Goal: Transaction & Acquisition: Subscribe to service/newsletter

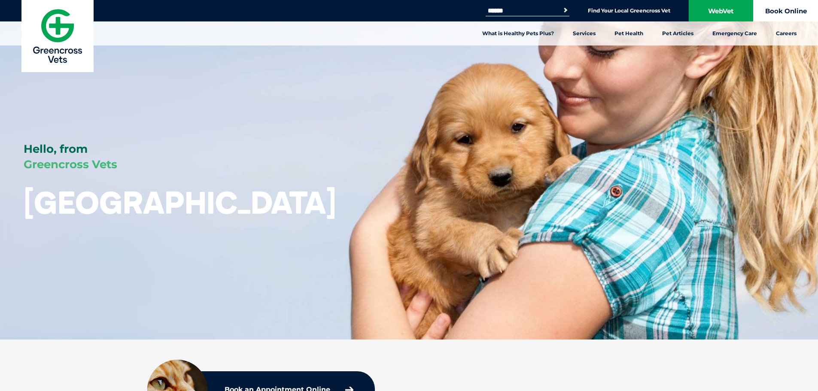
click at [796, 12] on link "Book Online" at bounding box center [785, 10] width 64 height 21
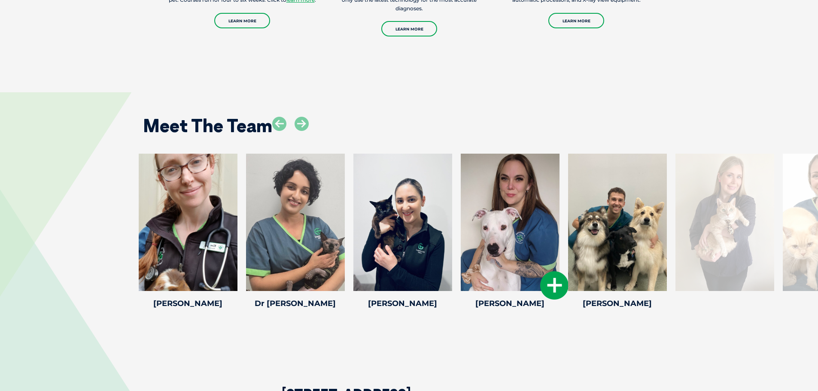
scroll to position [1416, 0]
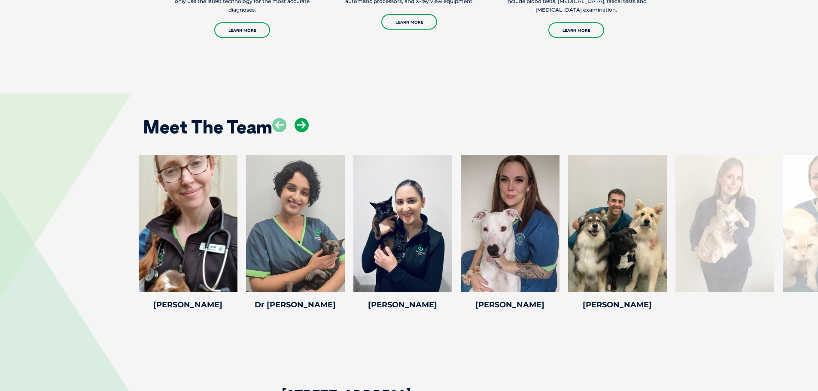
click at [306, 118] on icon at bounding box center [301, 125] width 14 height 14
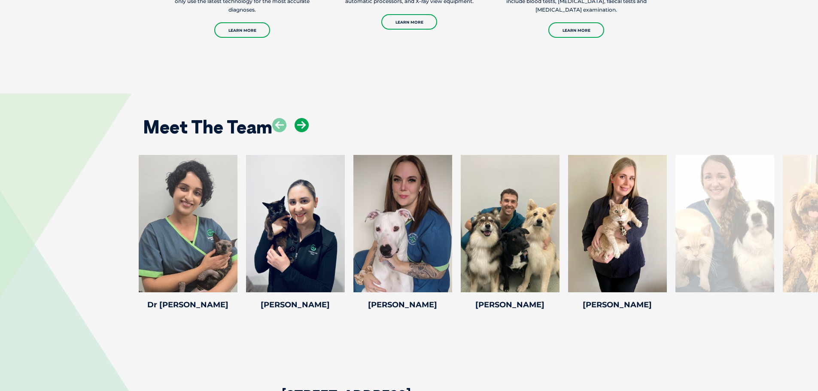
click at [306, 118] on icon at bounding box center [301, 125] width 14 height 14
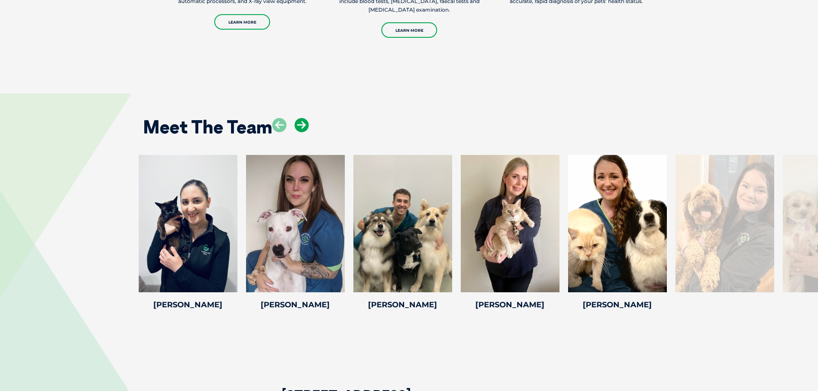
click at [306, 118] on icon at bounding box center [301, 125] width 14 height 14
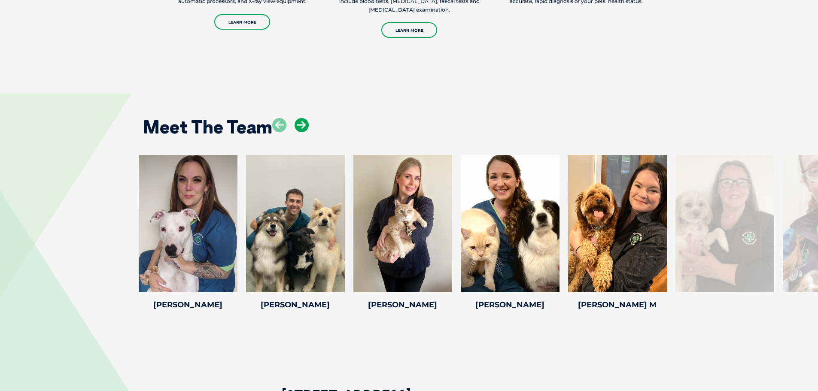
click at [306, 118] on icon at bounding box center [301, 125] width 14 height 14
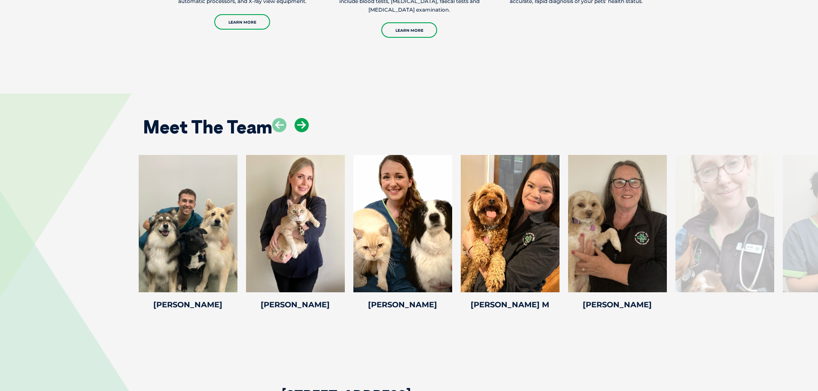
click at [306, 118] on icon at bounding box center [301, 125] width 14 height 14
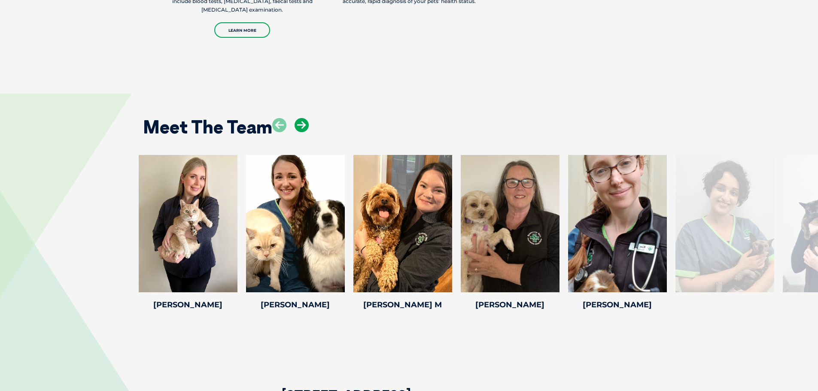
click at [306, 118] on icon at bounding box center [301, 125] width 14 height 14
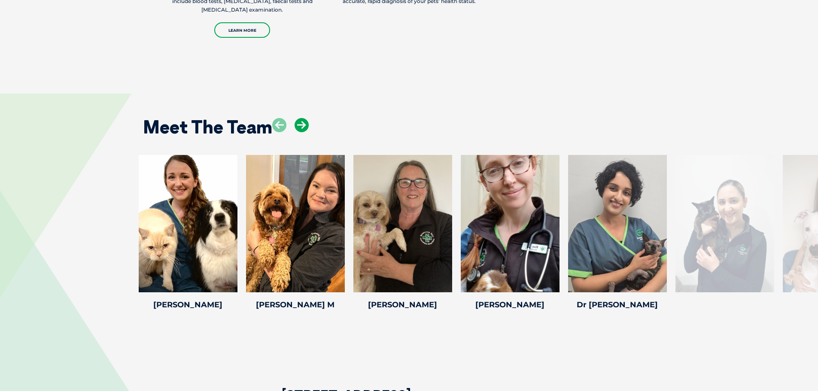
click at [306, 118] on icon at bounding box center [301, 125] width 14 height 14
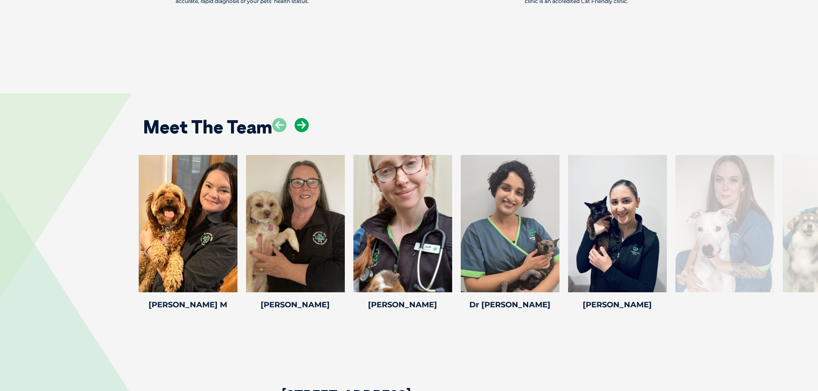
click at [306, 118] on icon at bounding box center [301, 125] width 14 height 14
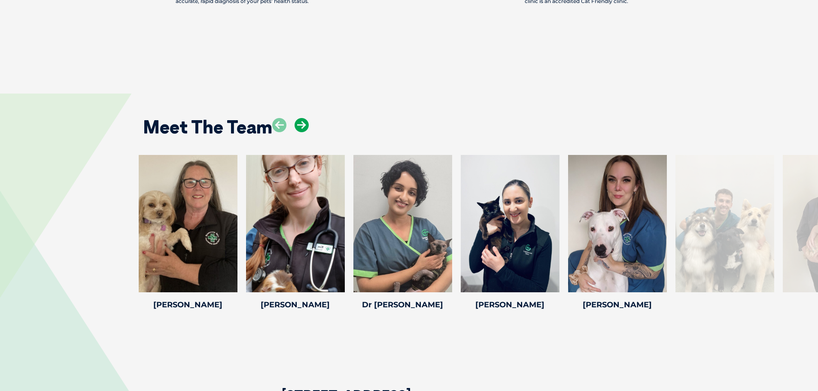
click at [306, 118] on icon at bounding box center [301, 125] width 14 height 14
click at [305, 118] on icon at bounding box center [301, 125] width 14 height 14
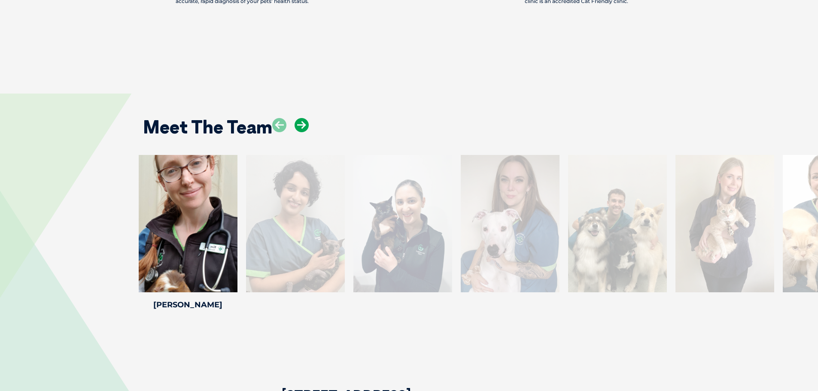
click at [305, 118] on icon at bounding box center [301, 125] width 14 height 14
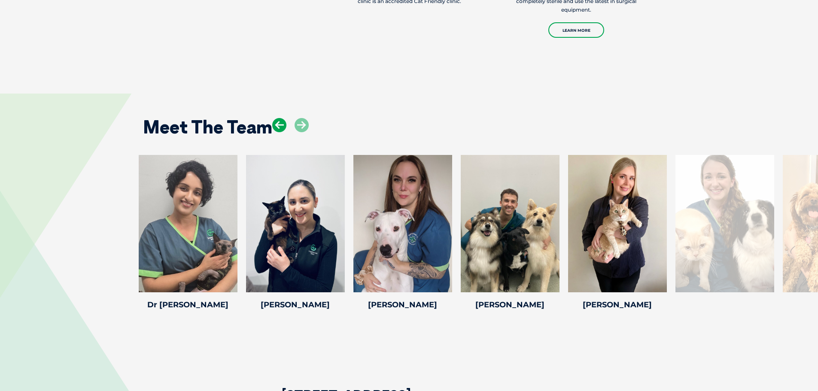
click at [280, 118] on icon at bounding box center [279, 125] width 14 height 14
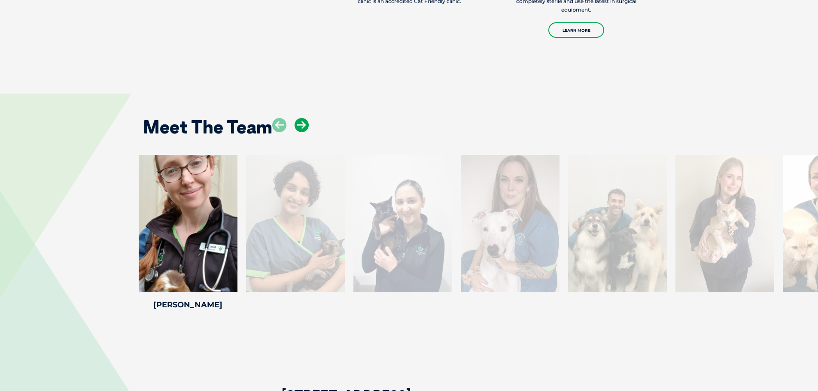
click at [305, 118] on icon at bounding box center [301, 125] width 14 height 14
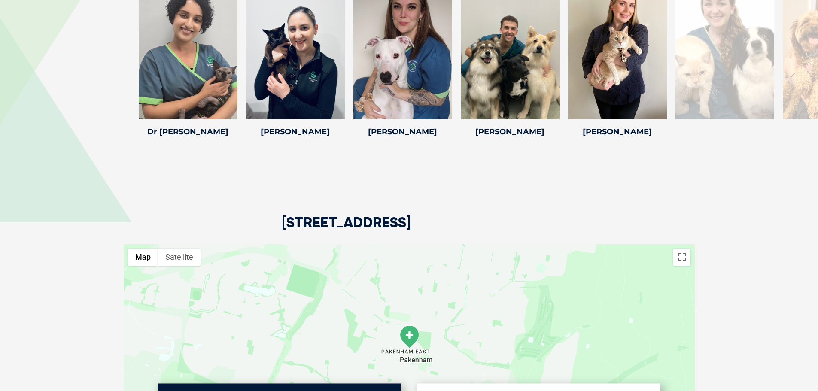
scroll to position [1588, 0]
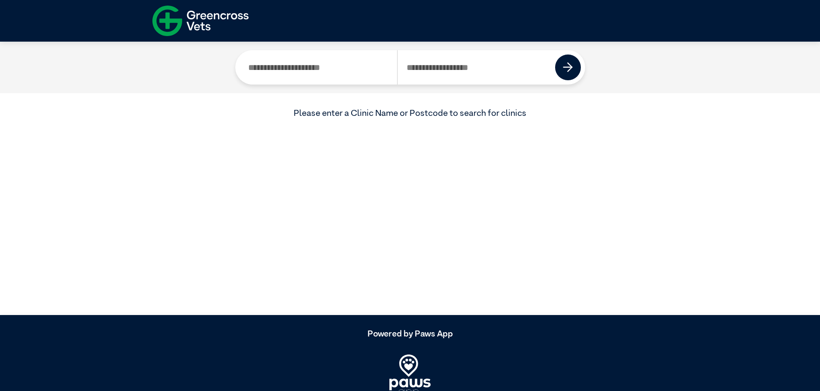
click at [336, 74] on input "Search by Clinic Name" at bounding box center [318, 67] width 158 height 34
click at [436, 70] on input "Search by Postcode" at bounding box center [476, 67] width 158 height 34
type input "****"
click at [578, 70] on button at bounding box center [568, 68] width 26 height 26
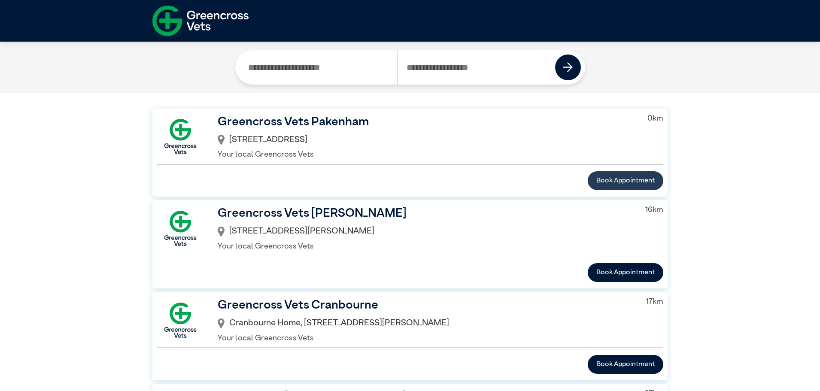
click at [606, 178] on button "Book Appointment" at bounding box center [626, 180] width 76 height 19
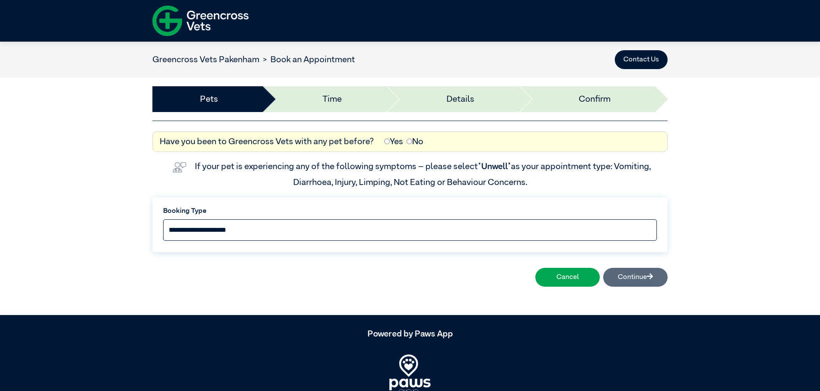
click at [281, 229] on select "**********" at bounding box center [410, 229] width 494 height 21
select select "*****"
click at [163, 219] on select "**********" at bounding box center [410, 229] width 494 height 21
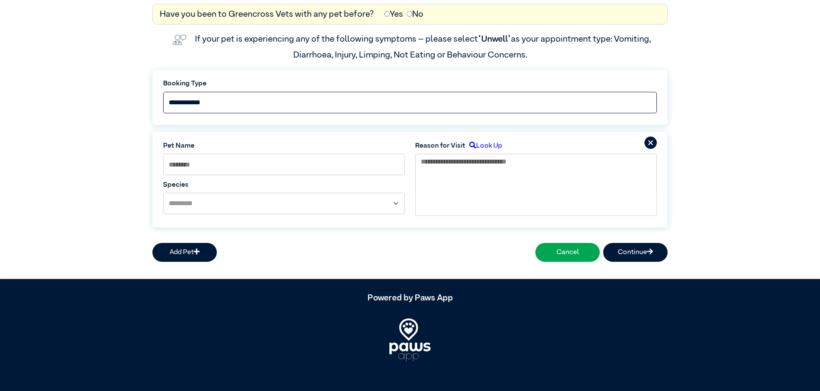
scroll to position [130, 0]
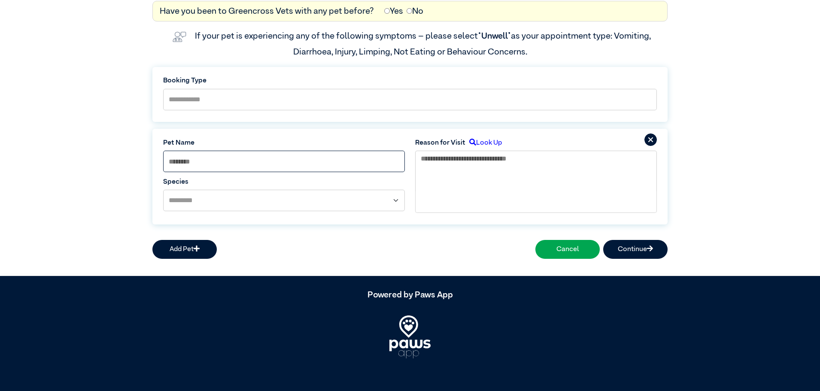
click at [243, 164] on input at bounding box center [284, 161] width 242 height 21
type input "*****"
click at [228, 200] on select "**********" at bounding box center [284, 200] width 242 height 21
select select "*****"
click at [163, 190] on select "**********" at bounding box center [284, 200] width 242 height 21
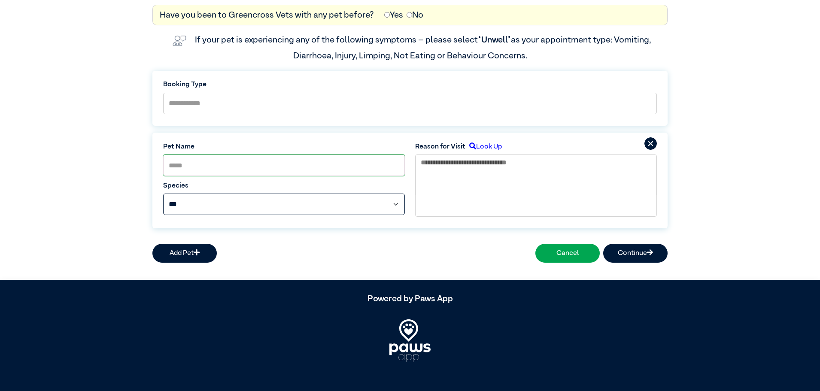
scroll to position [129, 0]
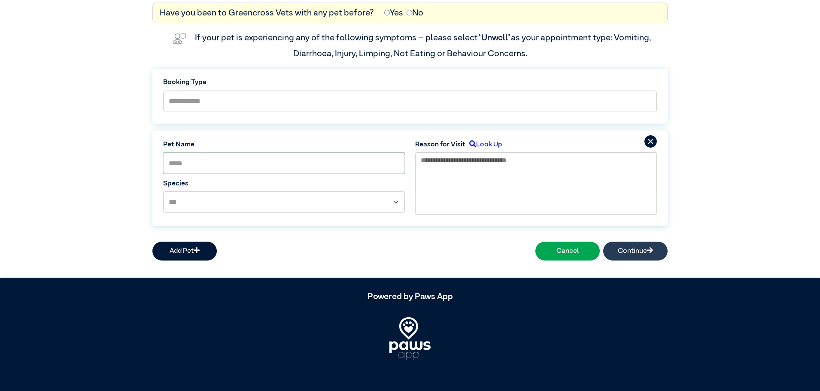
click at [629, 249] on button "Continue" at bounding box center [635, 251] width 64 height 19
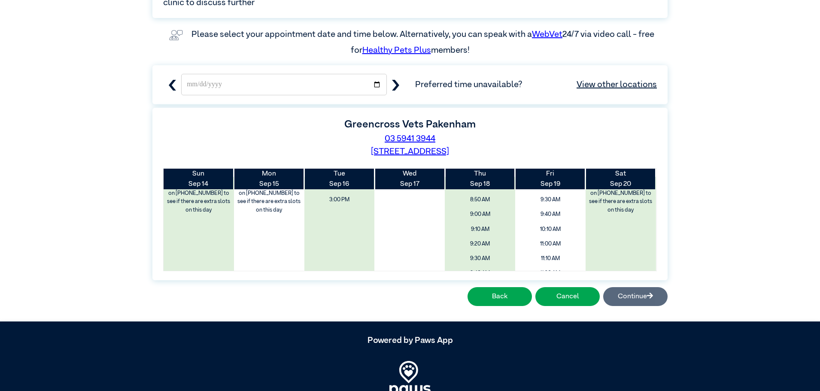
scroll to position [0, 0]
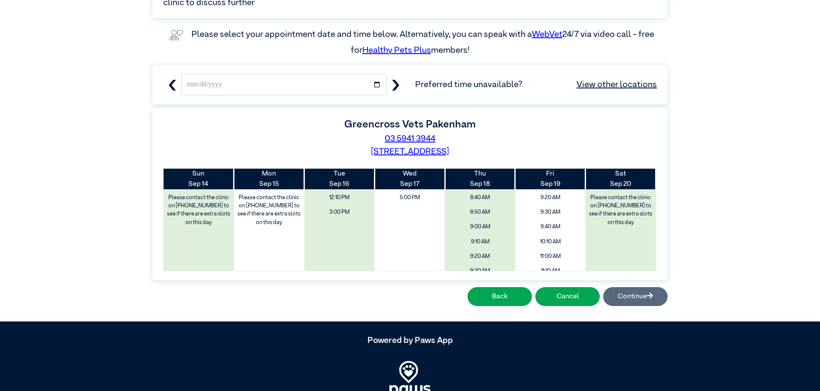
click at [397, 87] on icon "button" at bounding box center [395, 85] width 7 height 11
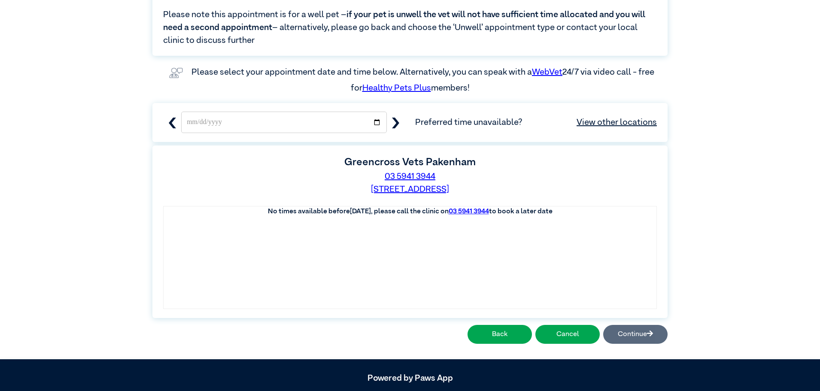
scroll to position [204, 0]
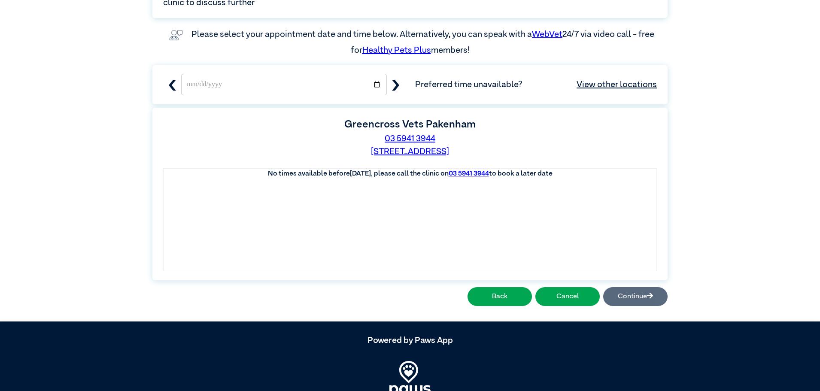
click at [169, 123] on div "Greencross Vets Pakenham 03 5941 3944 64 Main Street, Pakenham, VIC, 3810" at bounding box center [410, 137] width 504 height 41
click at [176, 85] on icon "button" at bounding box center [172, 85] width 11 height 11
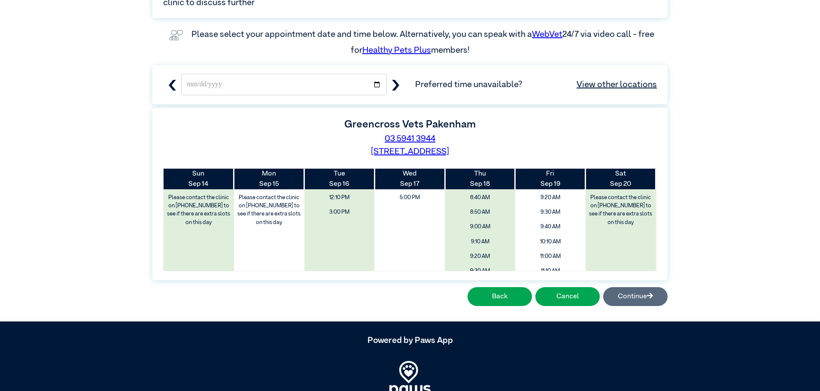
click at [394, 85] on icon "button" at bounding box center [395, 85] width 11 height 11
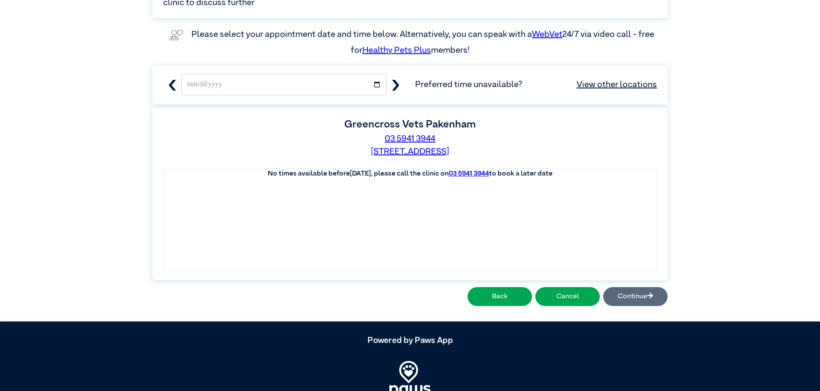
click at [173, 86] on icon "button" at bounding box center [172, 85] width 11 height 11
type input "**********"
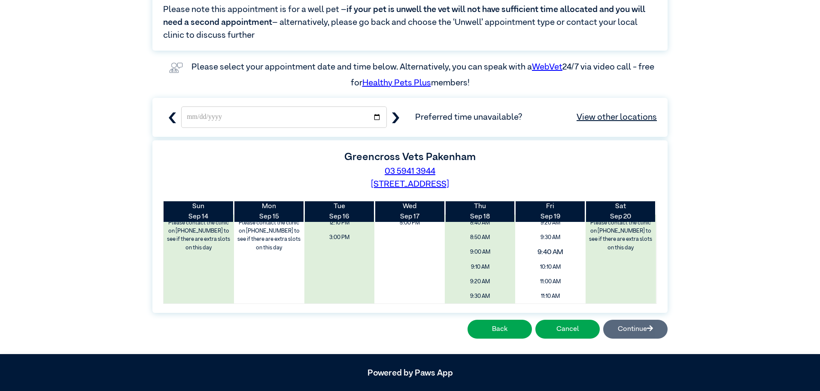
scroll to position [0, 0]
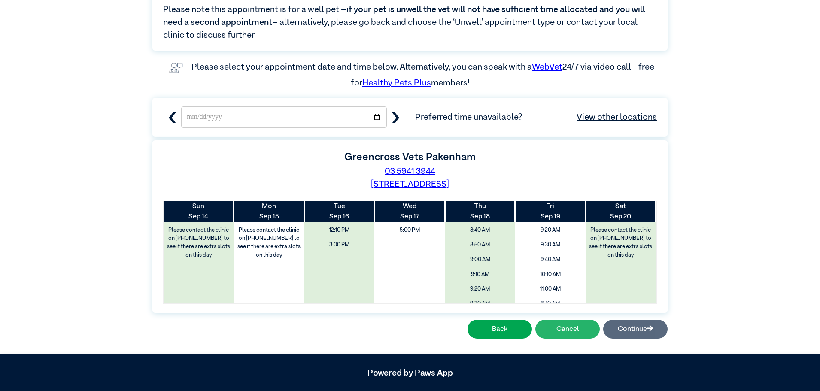
click at [573, 326] on button "Cancel" at bounding box center [567, 329] width 64 height 19
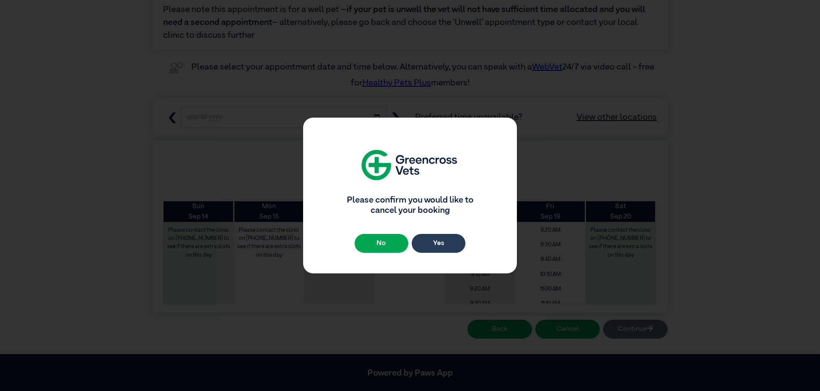
click at [436, 246] on button "Yes" at bounding box center [439, 243] width 54 height 19
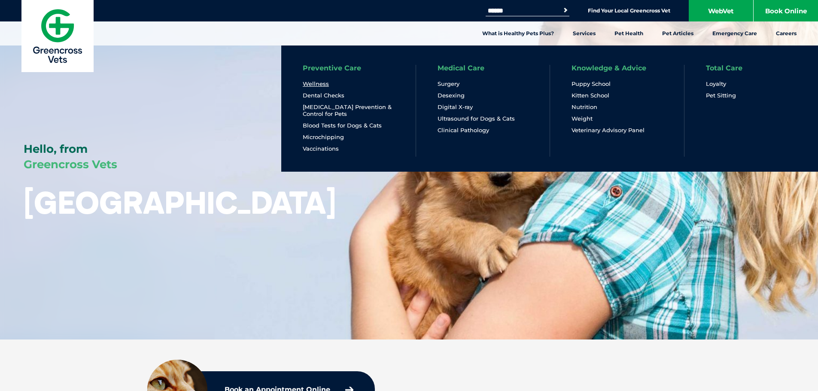
click at [310, 83] on link "Wellness" at bounding box center [316, 83] width 26 height 7
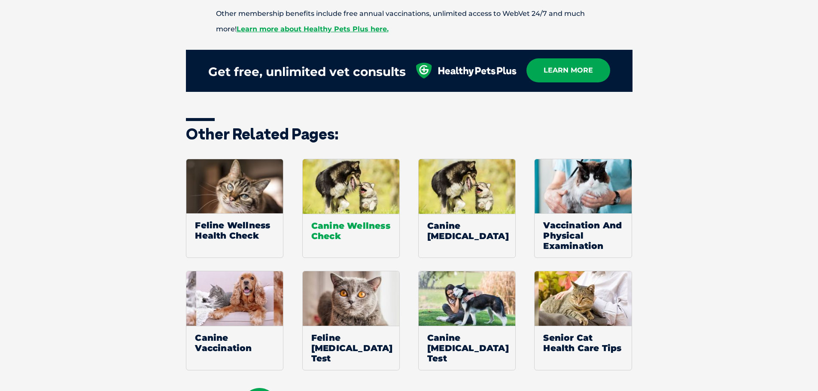
scroll to position [944, 0]
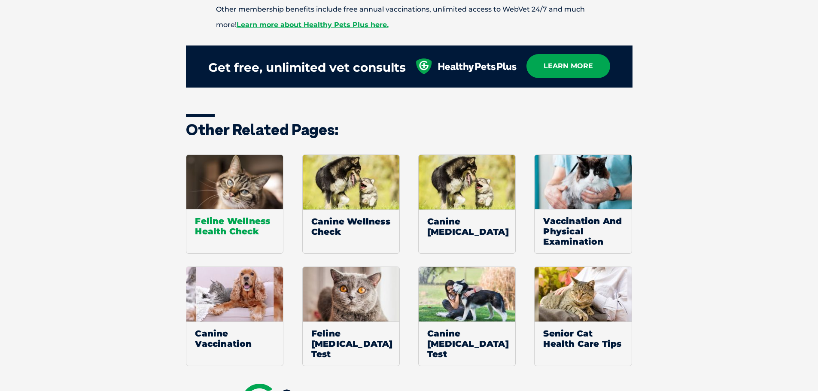
click at [227, 213] on span "Feline Wellness Health Check" at bounding box center [234, 226] width 97 height 34
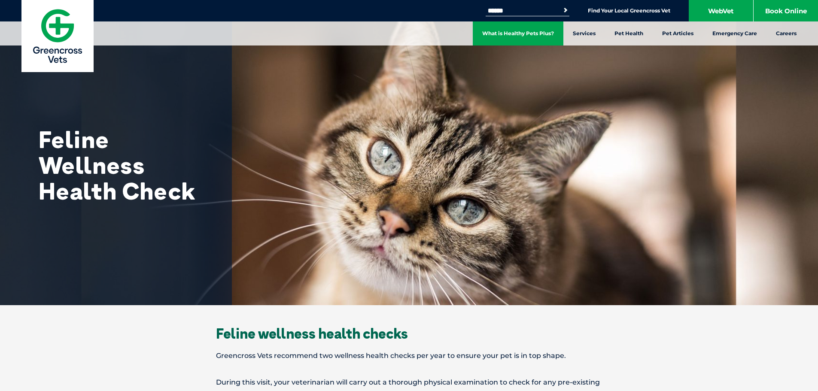
click at [514, 29] on link "What is Healthy Pets Plus?" at bounding box center [518, 33] width 91 height 24
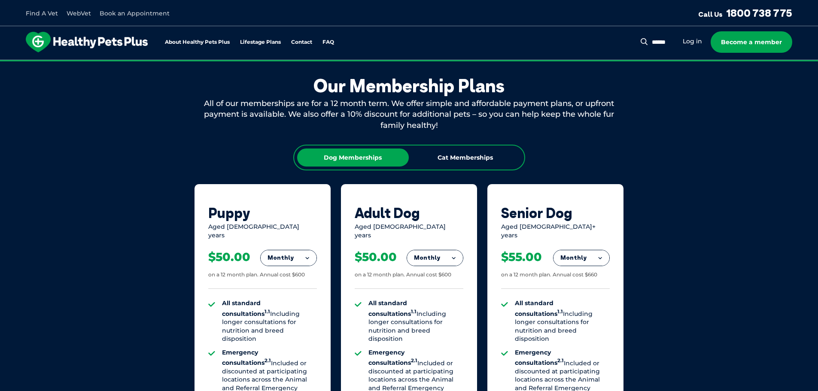
scroll to position [472, 0]
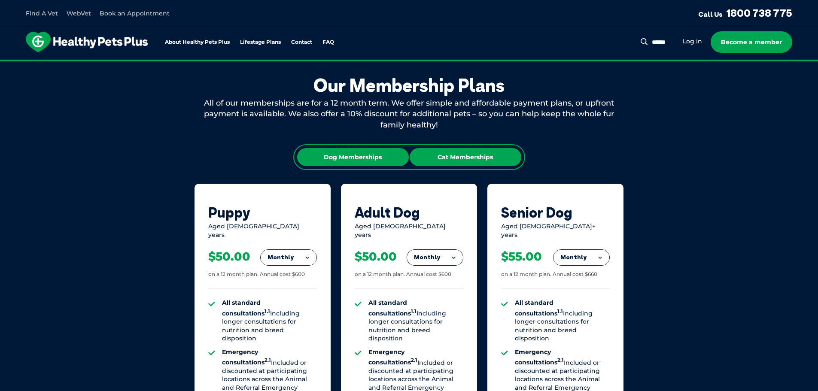
click at [470, 156] on div "Cat Memberships" at bounding box center [465, 157] width 112 height 18
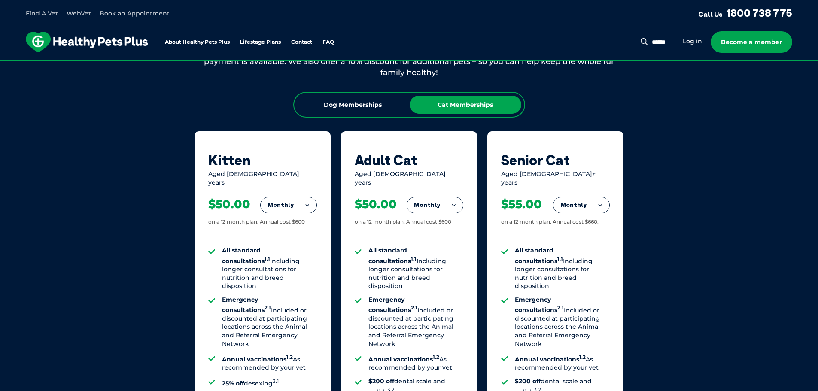
scroll to position [515, 0]
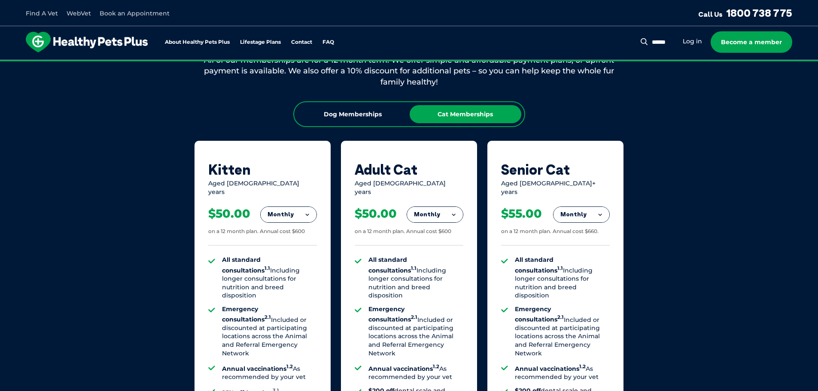
click at [436, 207] on button "Monthly" at bounding box center [435, 214] width 56 height 15
click at [437, 230] on li "Fortnightly" at bounding box center [435, 232] width 56 height 21
click at [427, 207] on button "Fortnightly" at bounding box center [432, 214] width 61 height 15
click at [430, 250] on li "Monthly" at bounding box center [432, 253] width 61 height 20
click at [429, 210] on button "Monthly" at bounding box center [435, 214] width 56 height 15
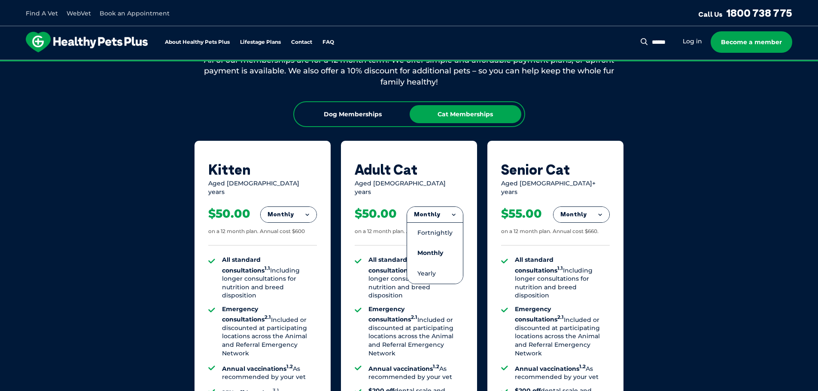
click at [429, 210] on button "Monthly" at bounding box center [435, 214] width 56 height 15
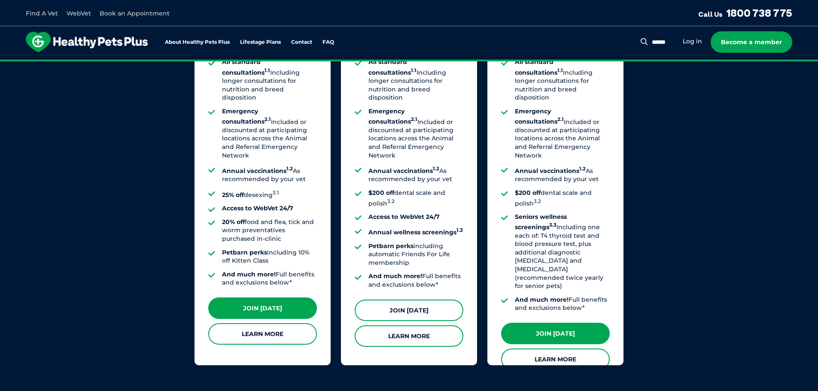
scroll to position [730, 0]
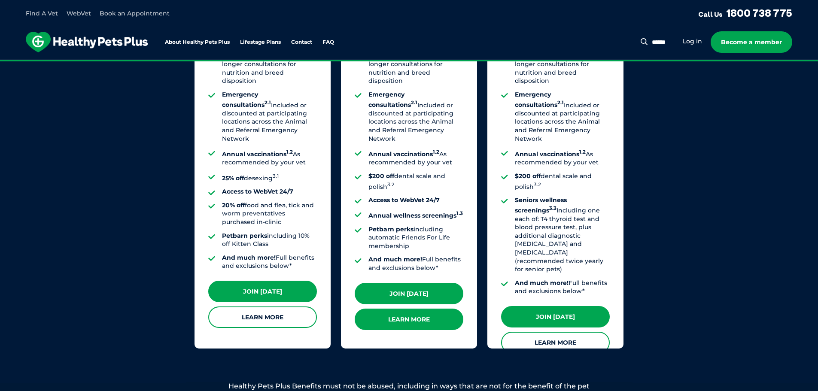
click at [409, 314] on link "Learn More" at bounding box center [408, 319] width 109 height 21
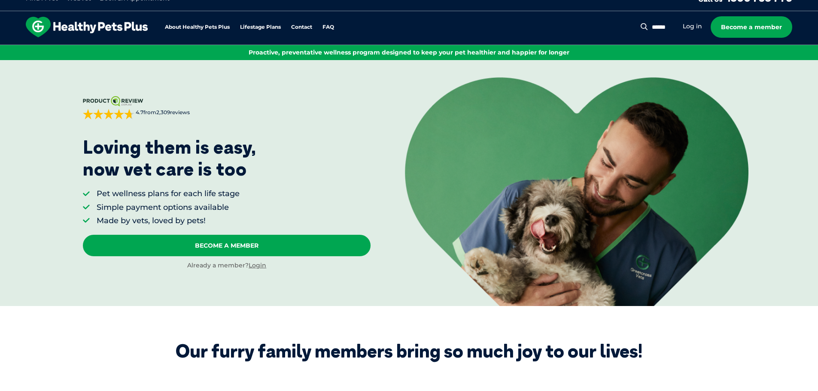
scroll to position [0, 0]
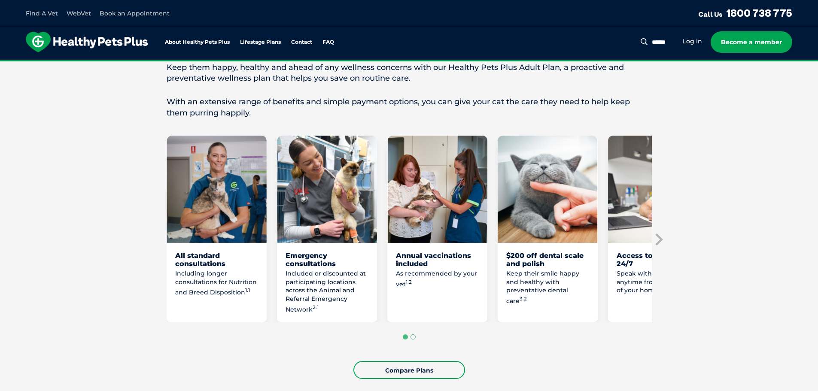
scroll to position [386, 0]
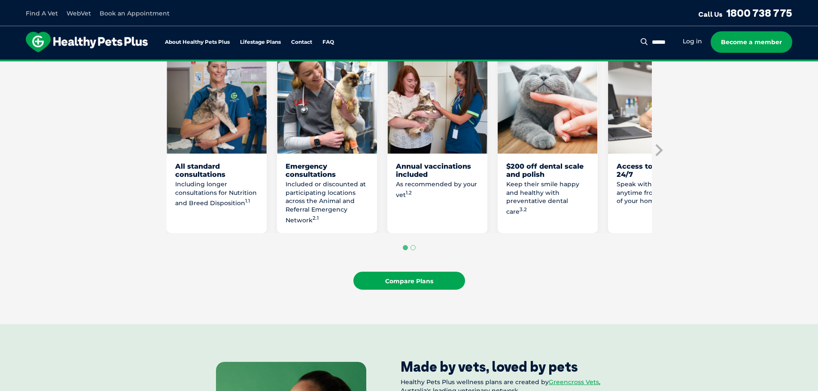
click at [416, 283] on link "Compare Plans" at bounding box center [409, 281] width 112 height 18
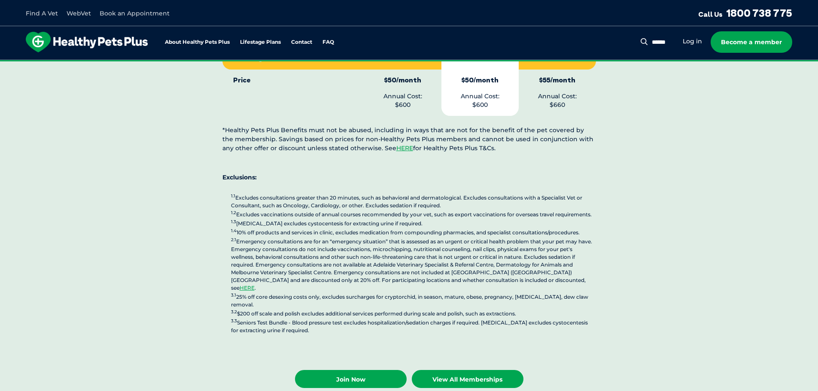
scroll to position [2202, 0]
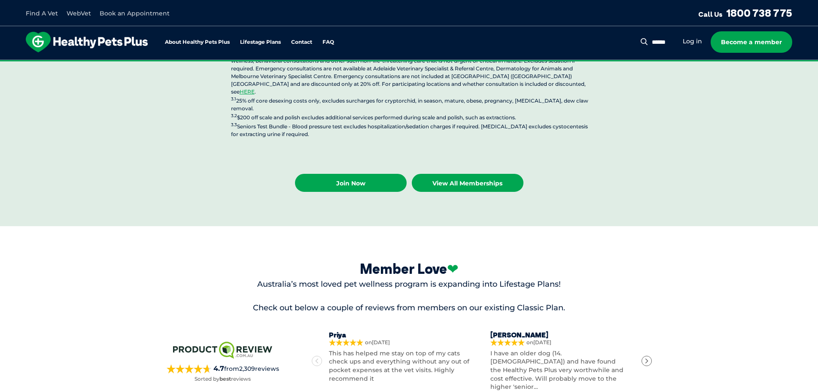
click at [462, 174] on link "View all Memberships" at bounding box center [468, 183] width 112 height 18
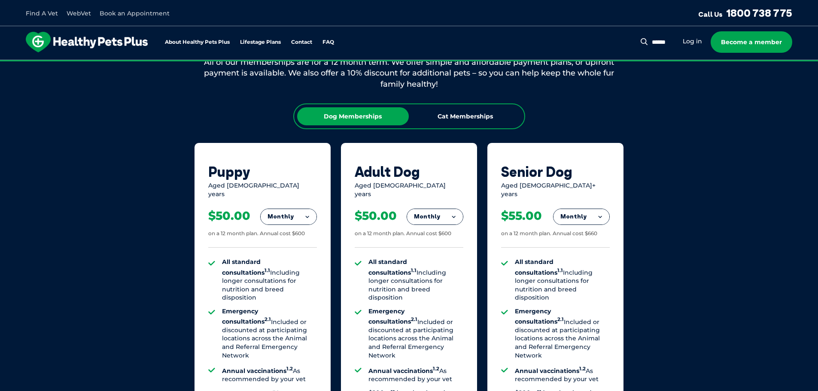
scroll to position [489, 0]
